Goal: Task Accomplishment & Management: Use online tool/utility

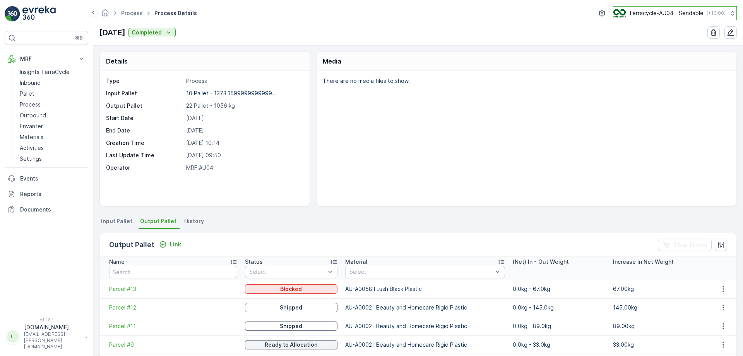
click at [644, 8] on button "Terracycle-AU04 - Sendable ( +10:00 )" at bounding box center [675, 13] width 124 height 14
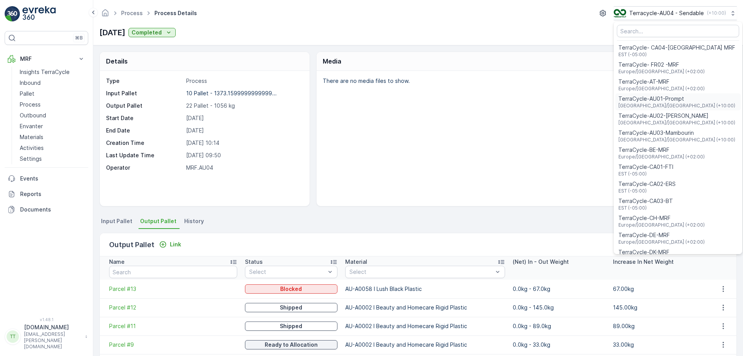
click at [680, 100] on div "TerraCycle-AU01-Prompt Australia/Sydney (+10:00)" at bounding box center [678, 101] width 125 height 17
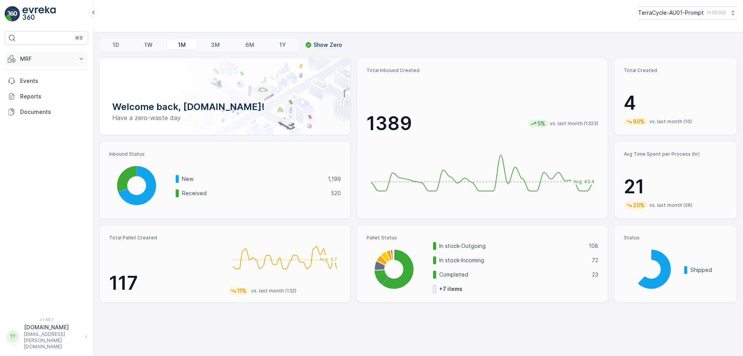
click at [51, 59] on p "MRF" at bounding box center [46, 59] width 53 height 8
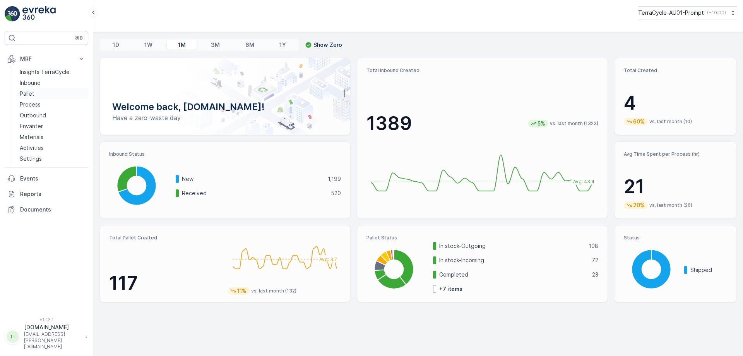
click at [42, 95] on link "Pallet" at bounding box center [53, 93] width 72 height 11
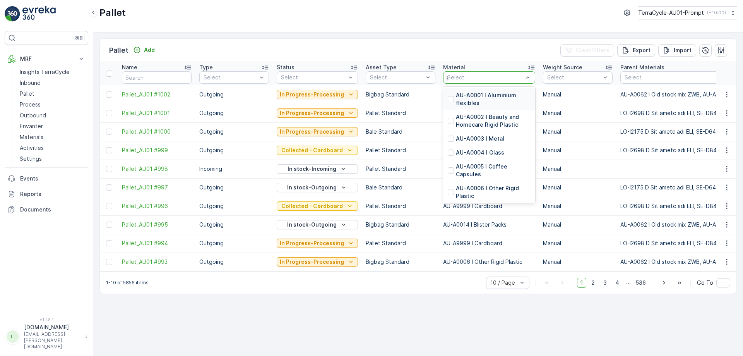
type input "pp"
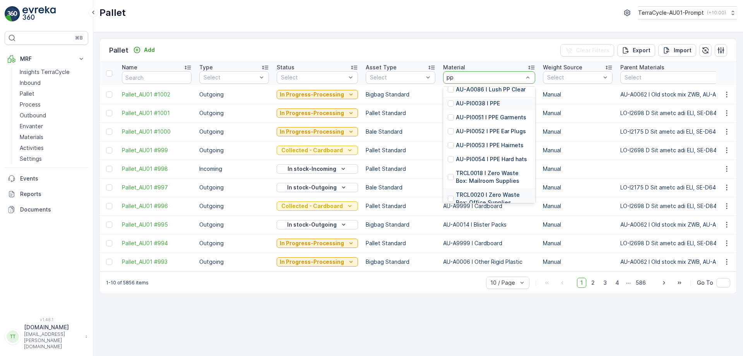
scroll to position [30, 0]
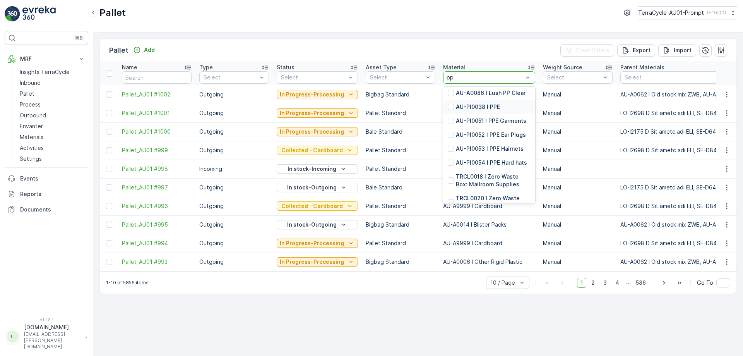
click at [481, 106] on p "AU-PI0038 I PPE" at bounding box center [478, 107] width 44 height 8
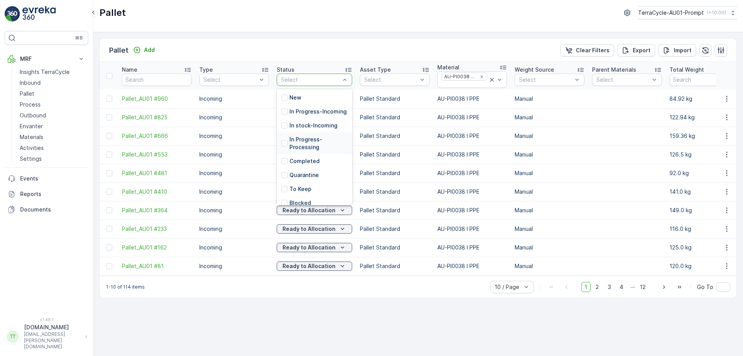
scroll to position [91, 0]
click at [303, 149] on p "Ready to Allocation" at bounding box center [316, 147] width 53 height 8
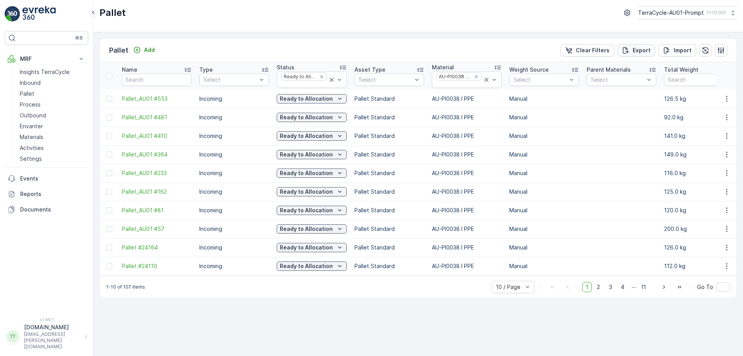
click at [637, 47] on p "Export" at bounding box center [642, 50] width 18 height 8
click at [643, 44] on span "reports" at bounding box center [680, 42] width 91 height 8
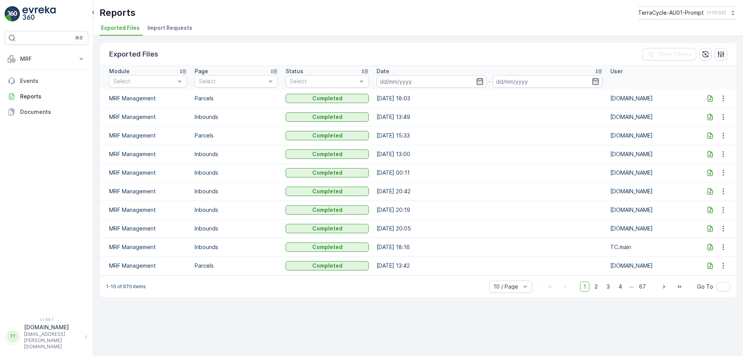
click at [709, 101] on icon at bounding box center [710, 98] width 5 height 7
